Goal: Transaction & Acquisition: Purchase product/service

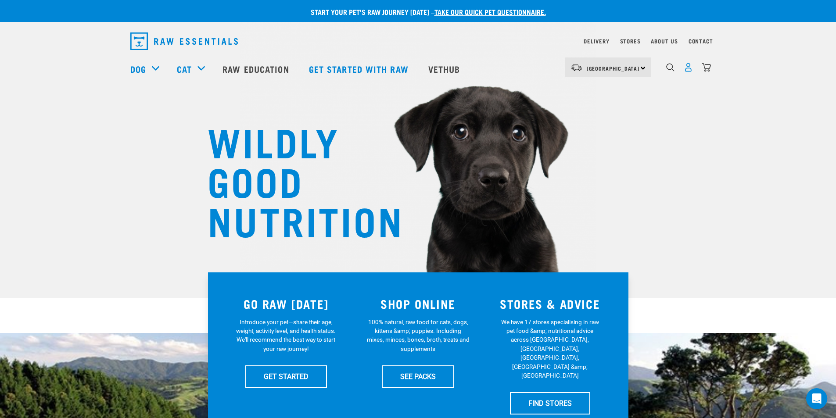
click at [689, 69] on img "dropdown navigation" at bounding box center [688, 67] width 9 height 9
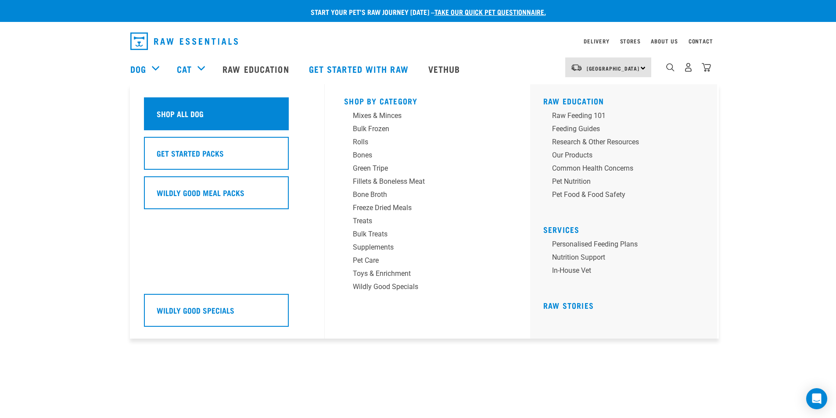
click at [172, 112] on h5 "Shop All Dog" at bounding box center [180, 113] width 47 height 11
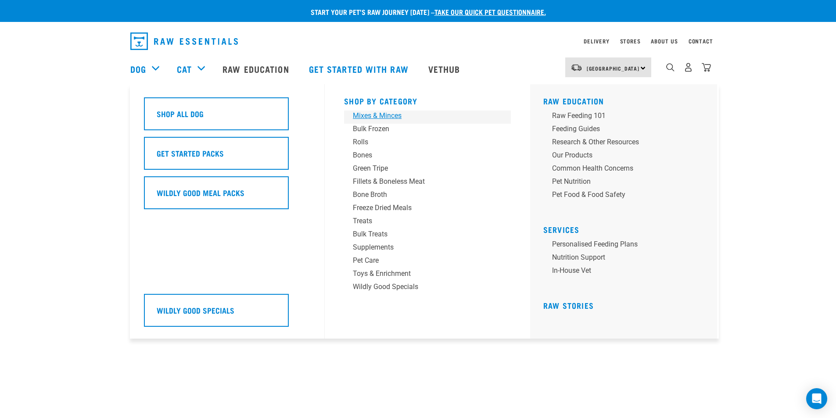
click at [375, 117] on div "Mixes & Minces" at bounding box center [421, 116] width 137 height 11
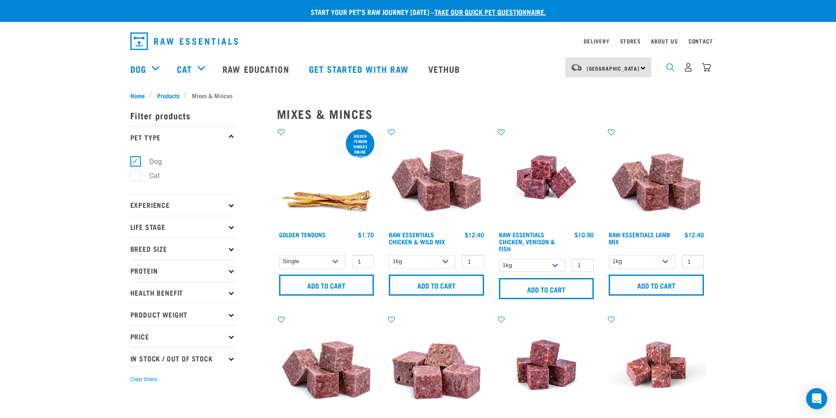
click at [673, 70] on img "dropdown navigation" at bounding box center [670, 67] width 8 height 8
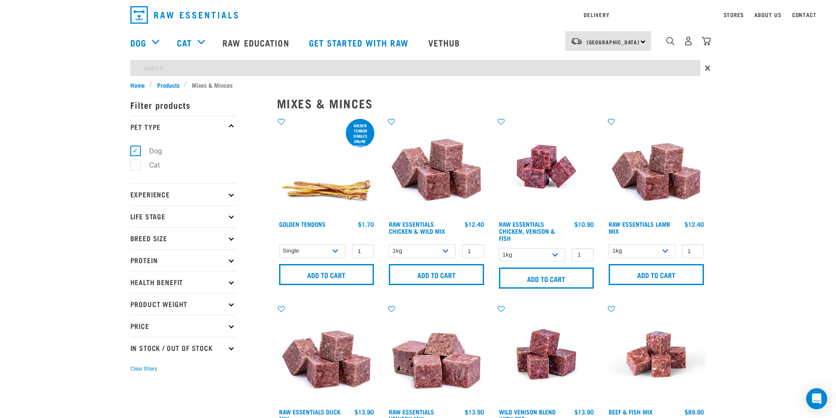
click at [220, 67] on input "search" at bounding box center [415, 68] width 570 height 16
type input "salmon bites"
click at [218, 66] on input "salmon bites" at bounding box center [415, 68] width 570 height 16
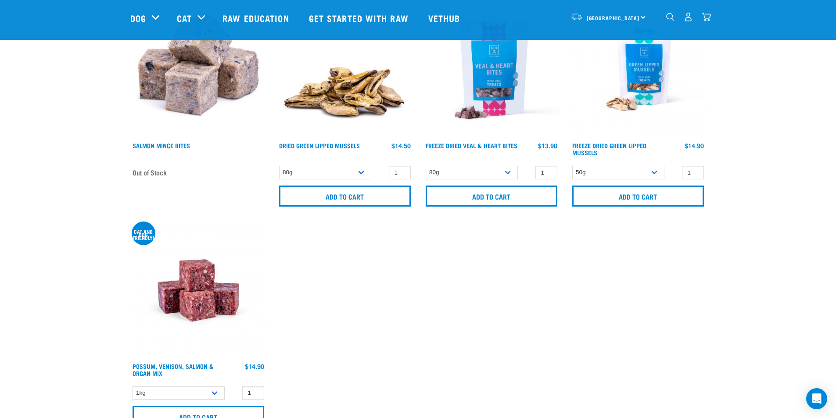
scroll to position [88, 0]
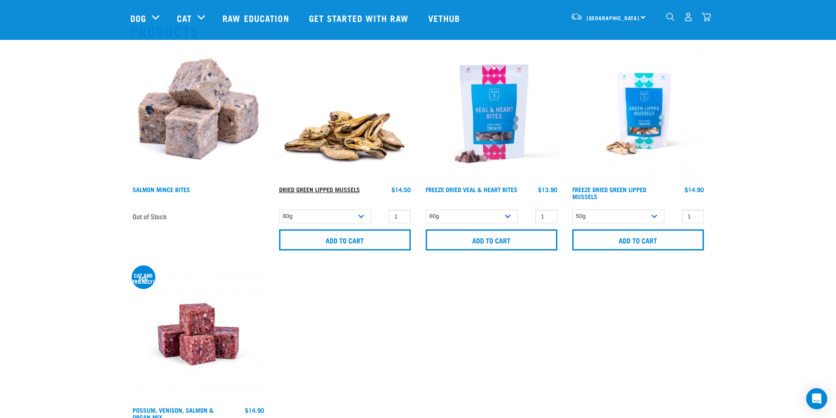
click at [351, 189] on link "Dried Green Lipped Mussels" at bounding box center [319, 189] width 81 height 3
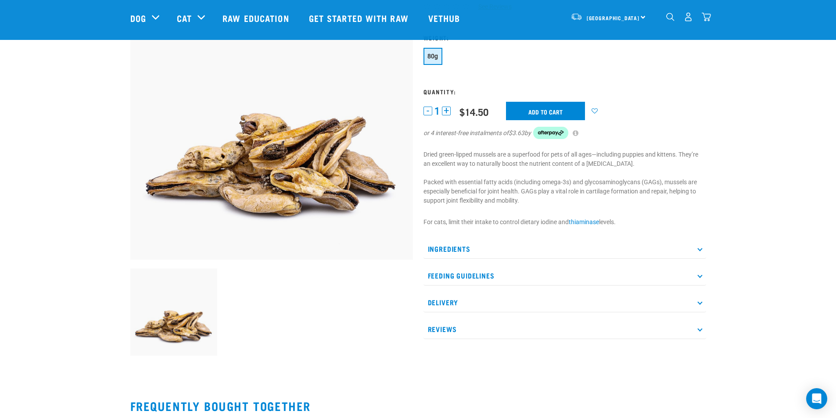
scroll to position [88, 0]
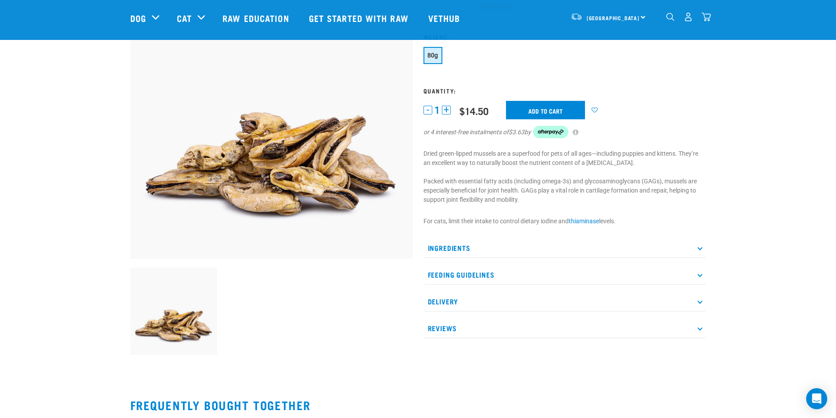
click at [699, 273] on icon at bounding box center [699, 275] width 5 height 5
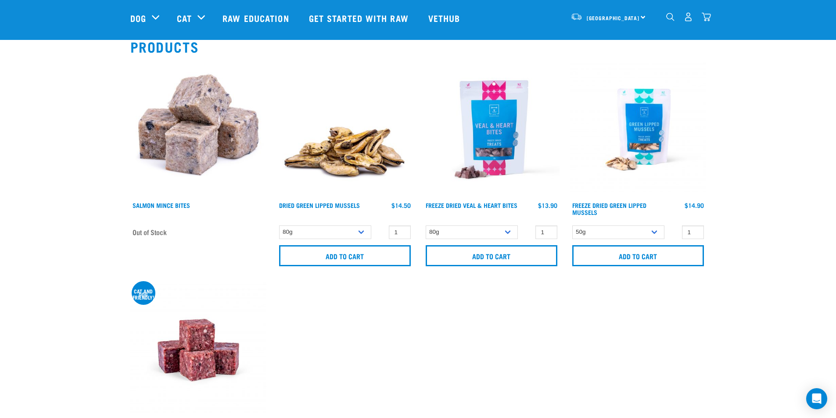
scroll to position [65, 0]
